Goal: Task Accomplishment & Management: Manage account settings

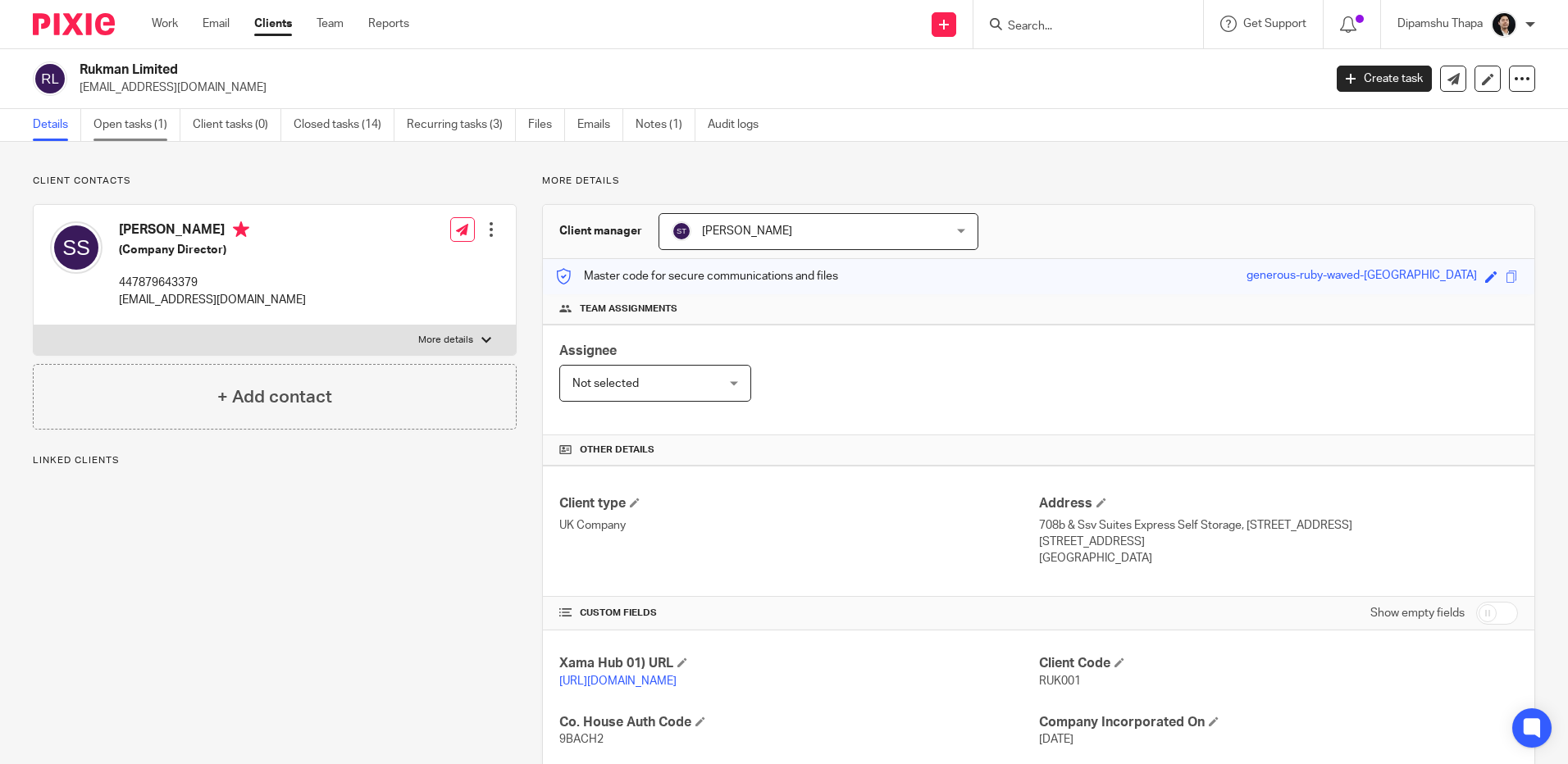
click at [133, 123] on link "Open tasks (1)" at bounding box center [137, 124] width 87 height 32
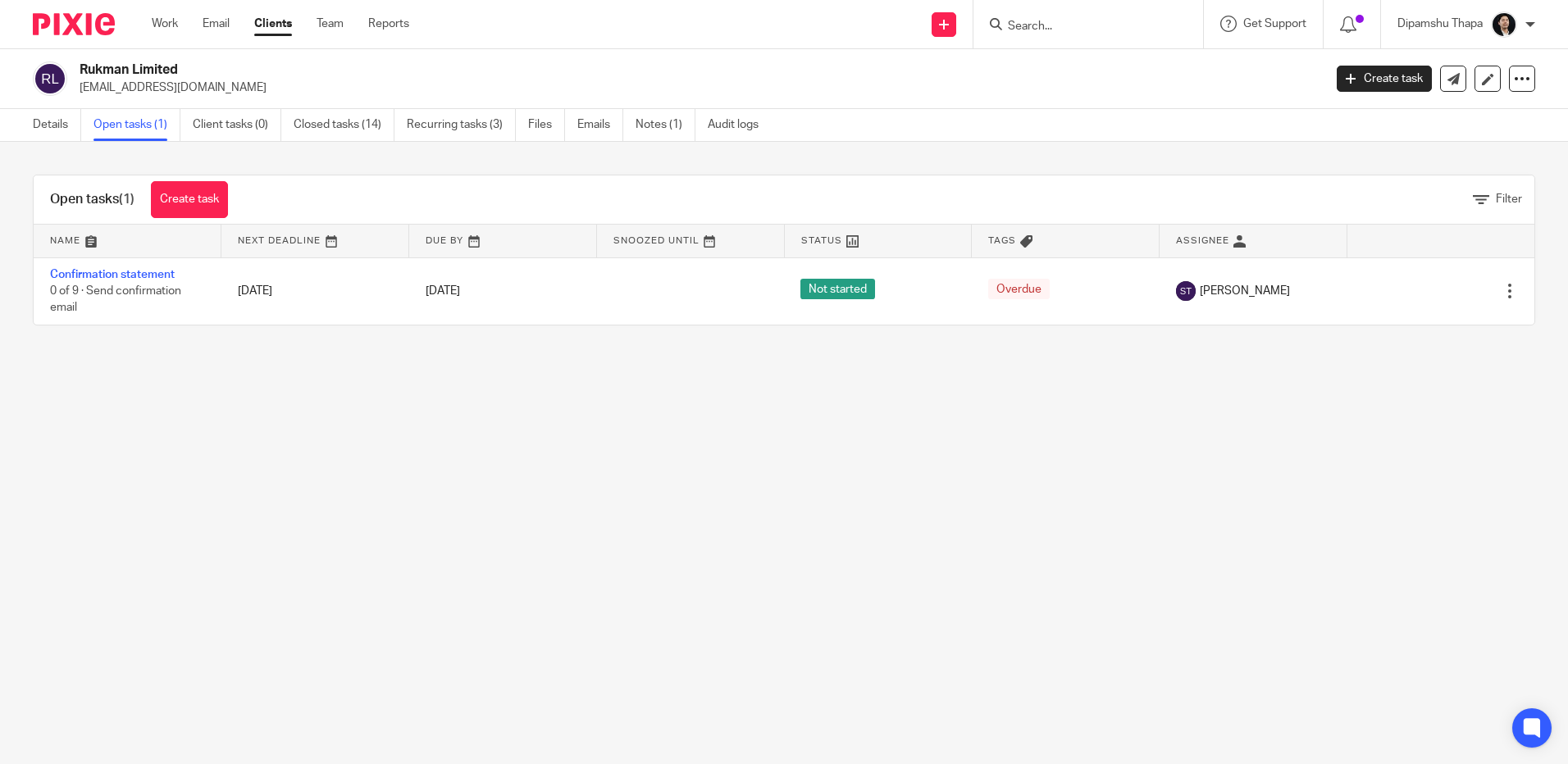
click at [81, 14] on img at bounding box center [73, 24] width 82 height 22
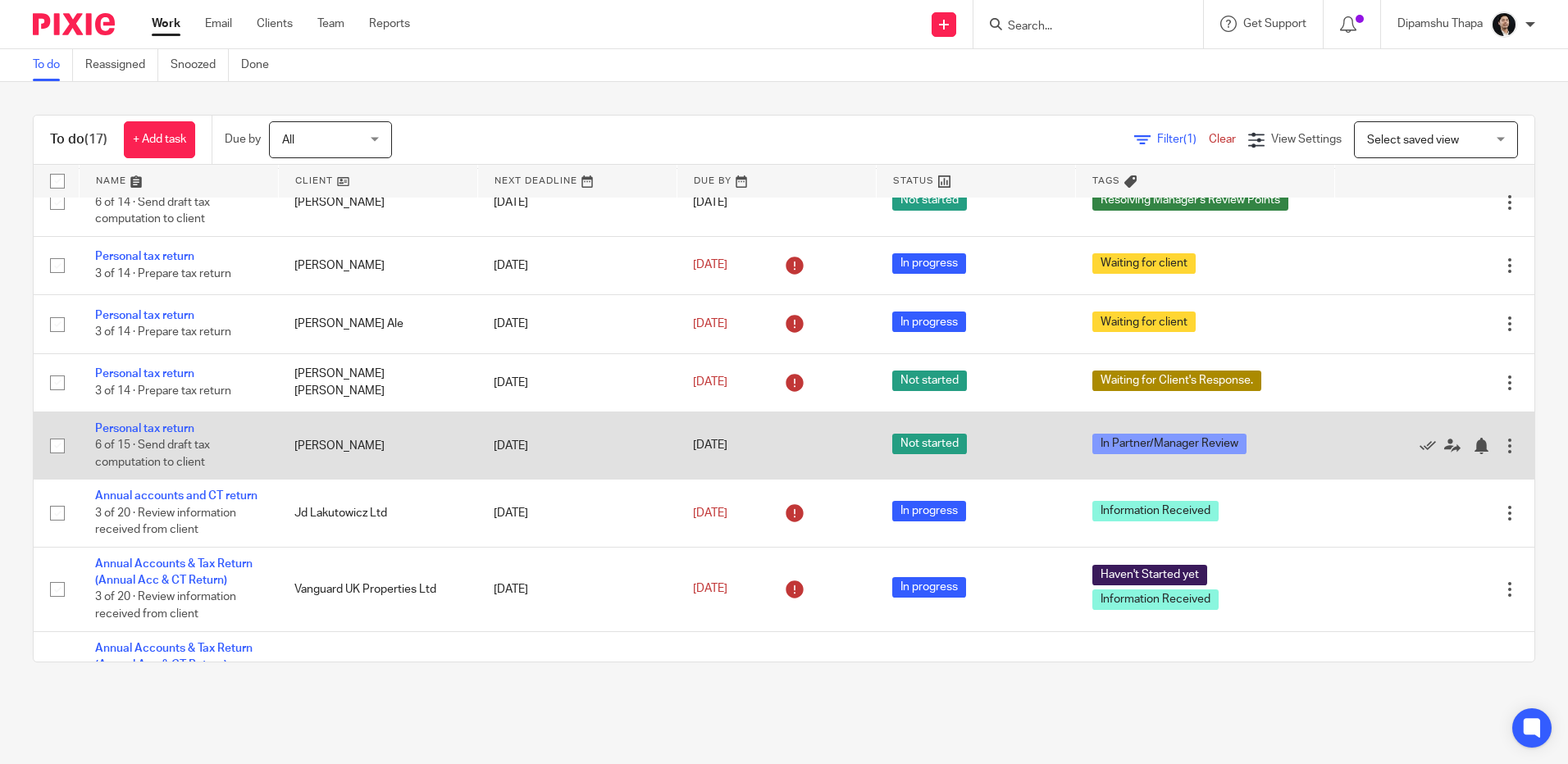
scroll to position [685, 0]
